Goal: Unclear: Browse casually

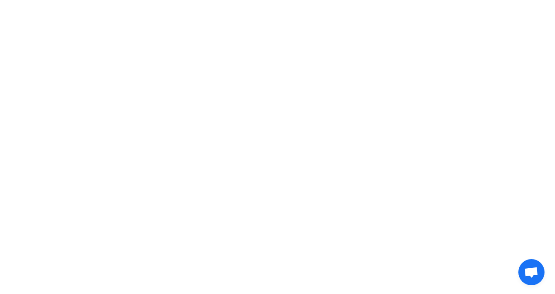
click at [210, 25] on html at bounding box center [277, 12] width 555 height 25
click at [454, 25] on html at bounding box center [277, 12] width 555 height 25
click at [215, 25] on html at bounding box center [277, 12] width 555 height 25
click at [259, 25] on html at bounding box center [277, 12] width 555 height 25
